Goal: Find specific page/section: Find specific page/section

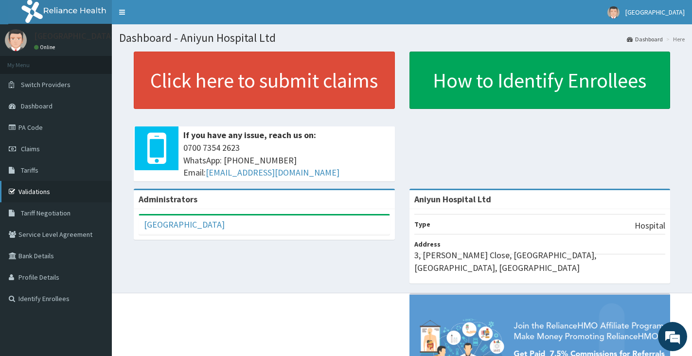
click at [34, 193] on link "Validations" at bounding box center [56, 191] width 112 height 21
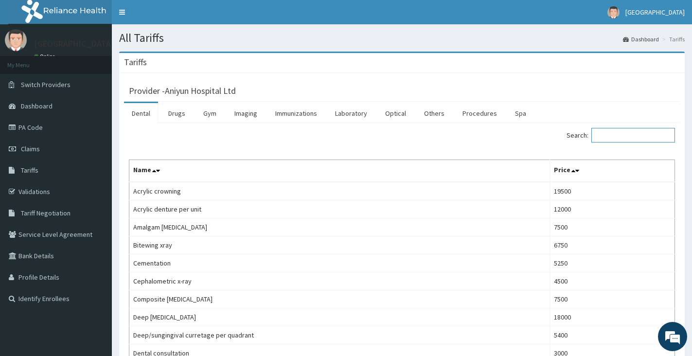
click at [617, 138] on input "Search:" at bounding box center [633, 135] width 84 height 15
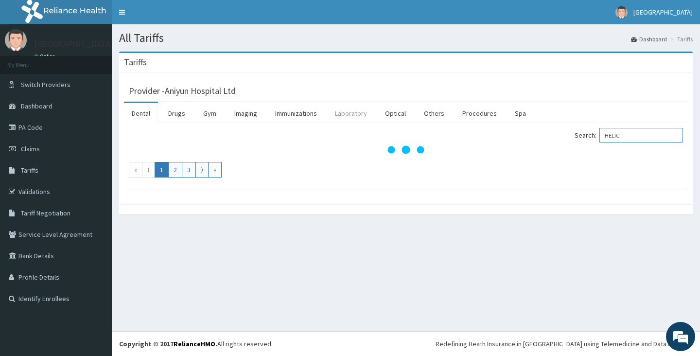
type input "HELIC"
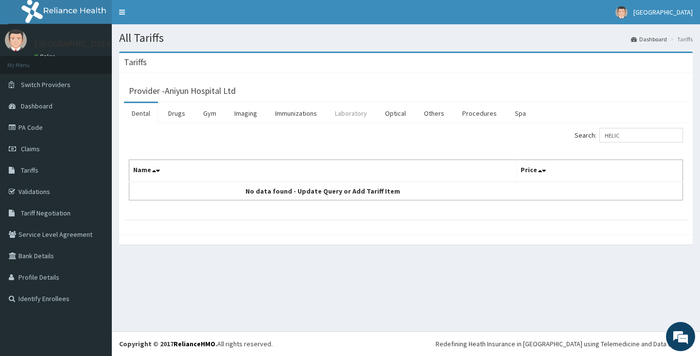
click at [348, 116] on link "Laboratory" at bounding box center [351, 113] width 48 height 20
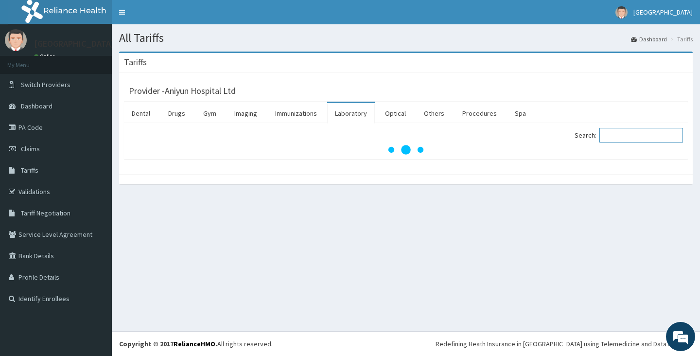
click at [630, 136] on input "Search:" at bounding box center [641, 135] width 84 height 15
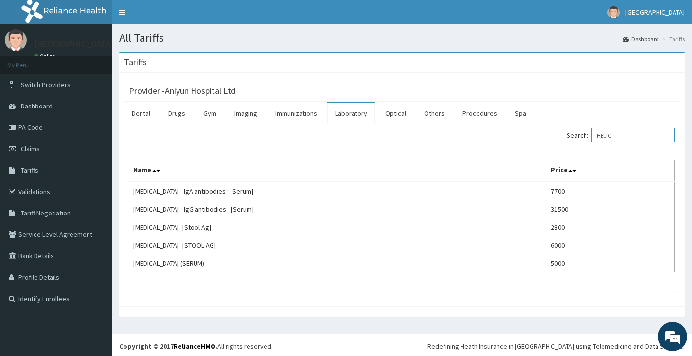
type input "HELIC"
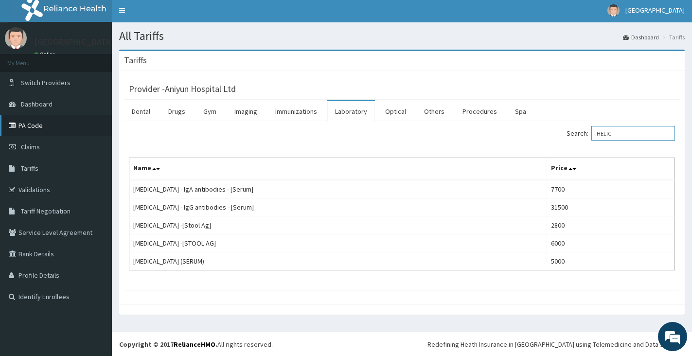
scroll to position [2, 0]
